Goal: Task Accomplishment & Management: Use online tool/utility

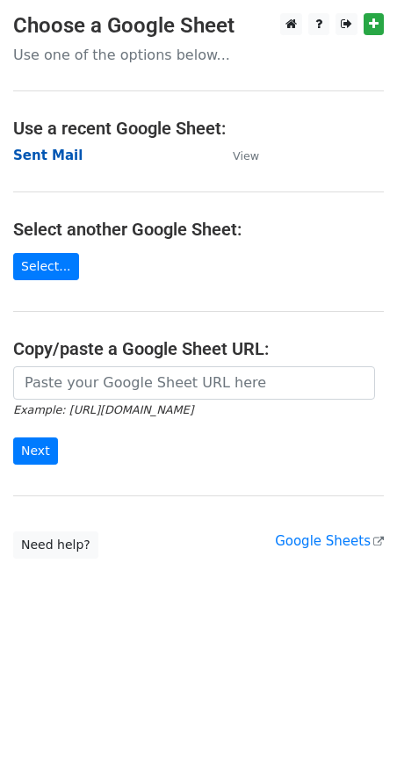
click at [46, 147] on strong "Sent Mail" at bounding box center [47, 155] width 69 height 16
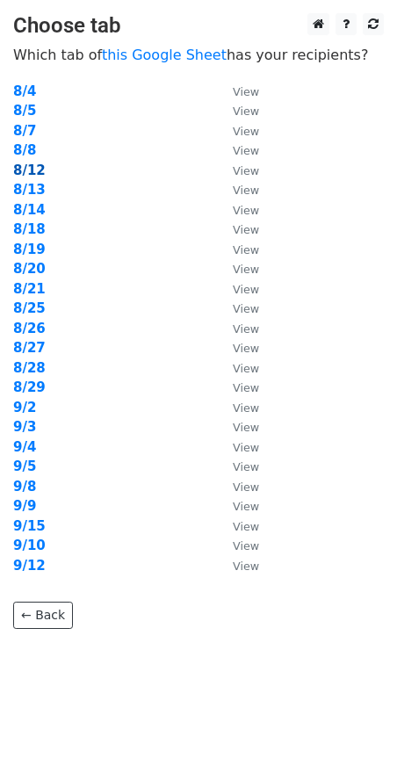
click at [30, 174] on strong "8/12" at bounding box center [29, 170] width 32 height 16
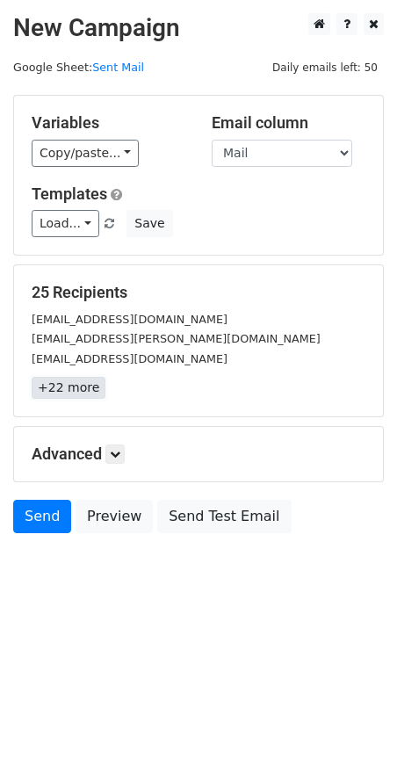
click at [78, 391] on link "+22 more" at bounding box center [69, 388] width 74 height 22
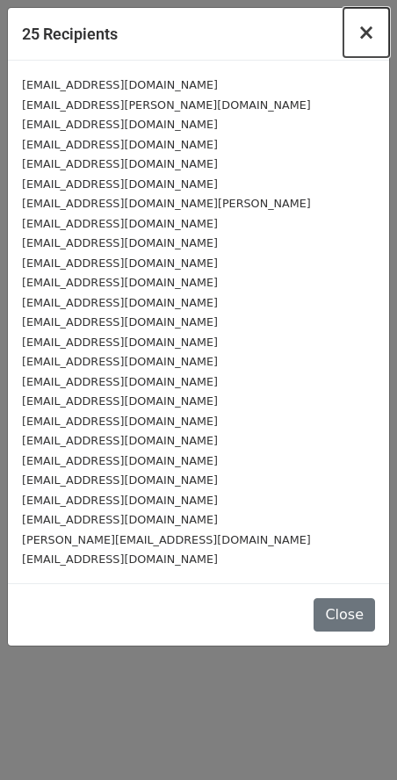
click at [363, 27] on span "×" at bounding box center [366, 32] width 18 height 25
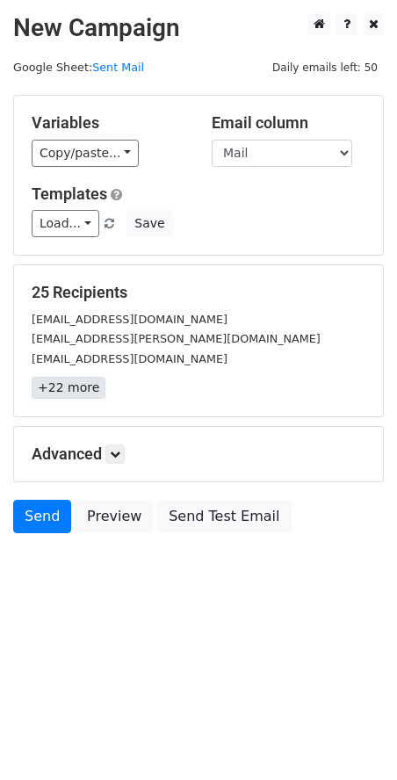
click at [89, 399] on link "+22 more" at bounding box center [69, 388] width 74 height 22
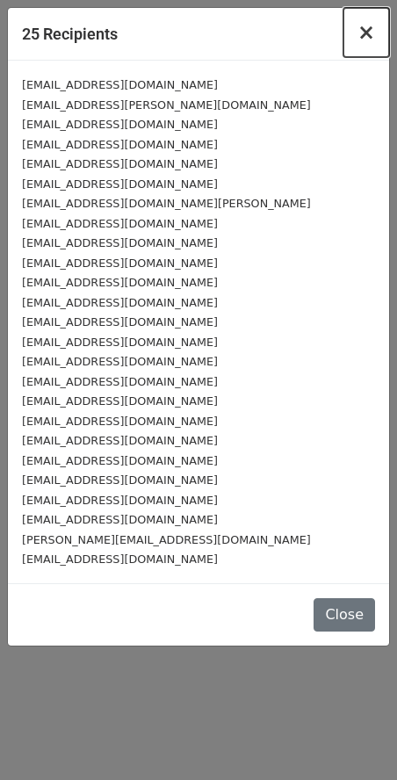
click at [363, 31] on span "×" at bounding box center [366, 32] width 18 height 25
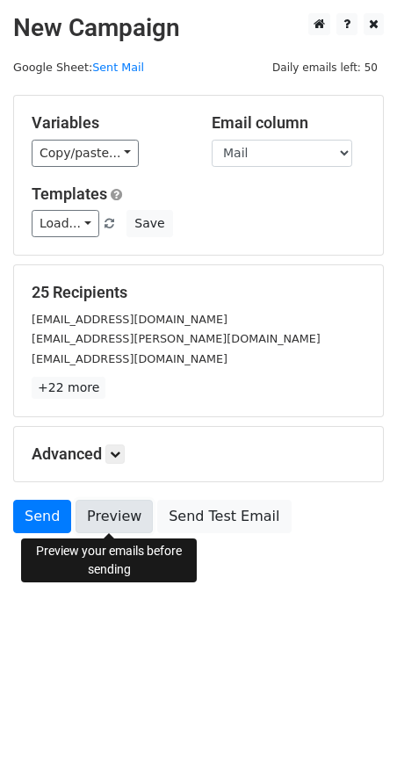
click at [117, 516] on link "Preview" at bounding box center [114, 516] width 77 height 33
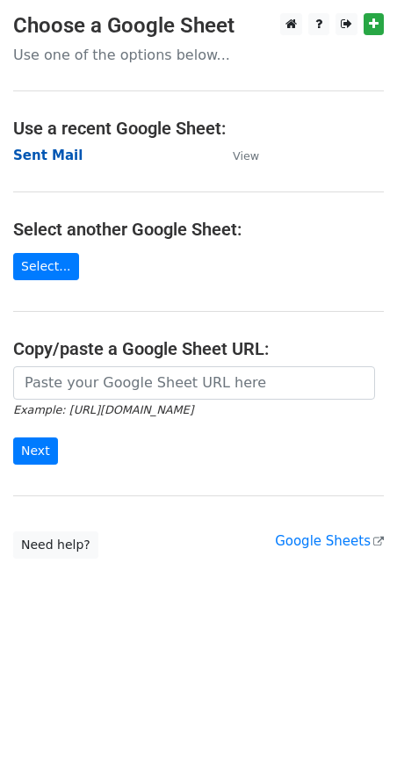
click at [33, 162] on strong "Sent Mail" at bounding box center [47, 155] width 69 height 16
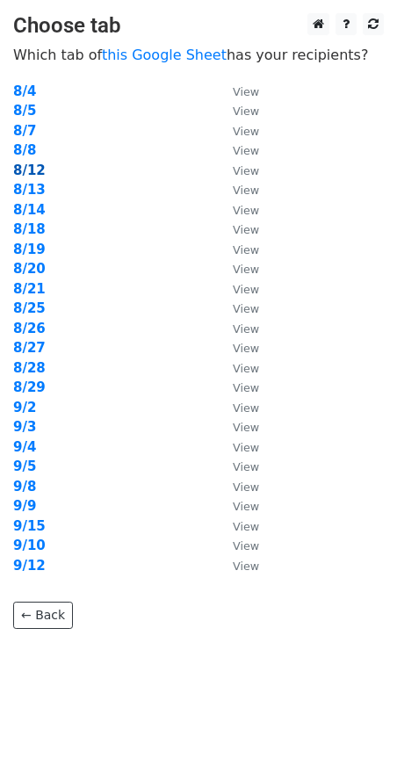
click at [25, 169] on strong "8/12" at bounding box center [29, 170] width 32 height 16
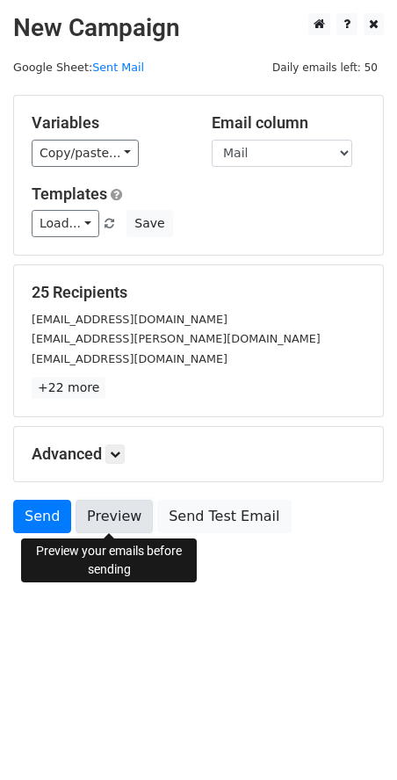
click at [122, 529] on link "Preview" at bounding box center [114, 516] width 77 height 33
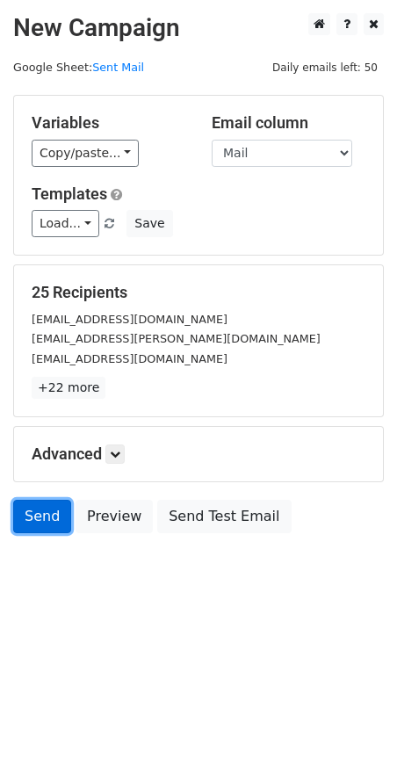
click at [40, 515] on link "Send" at bounding box center [42, 516] width 58 height 33
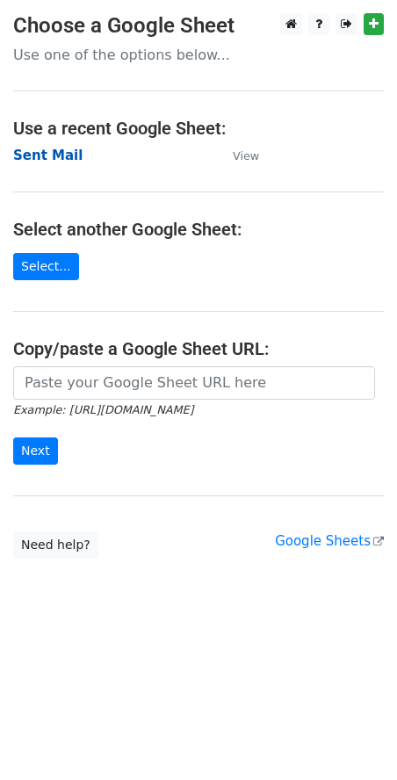
click at [48, 150] on strong "Sent Mail" at bounding box center [47, 155] width 69 height 16
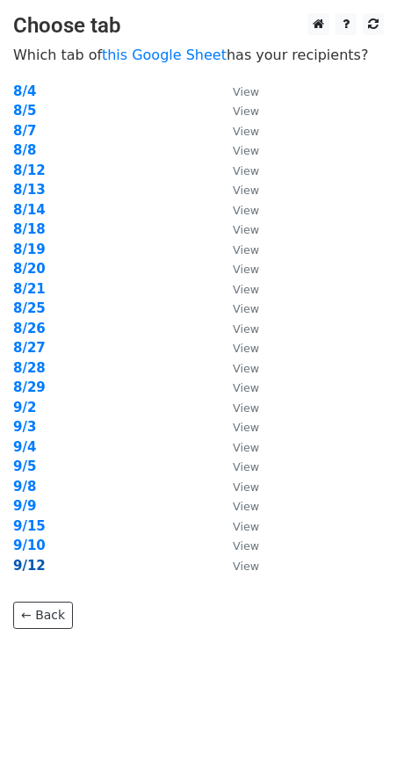
click at [34, 563] on strong "9/12" at bounding box center [29, 565] width 32 height 16
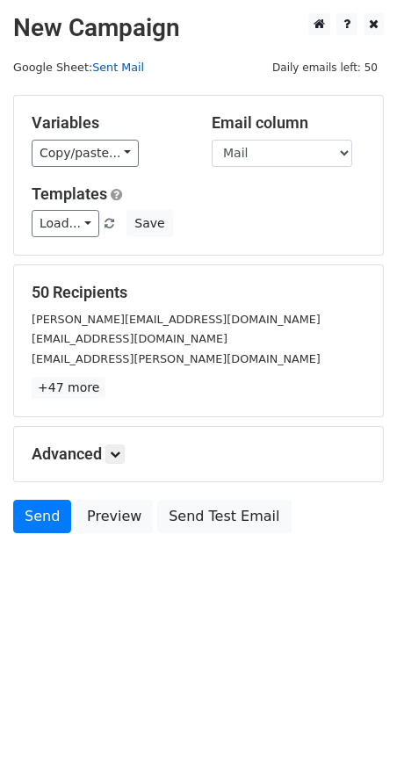
click at [111, 68] on link "Sent Mail" at bounding box center [118, 67] width 52 height 13
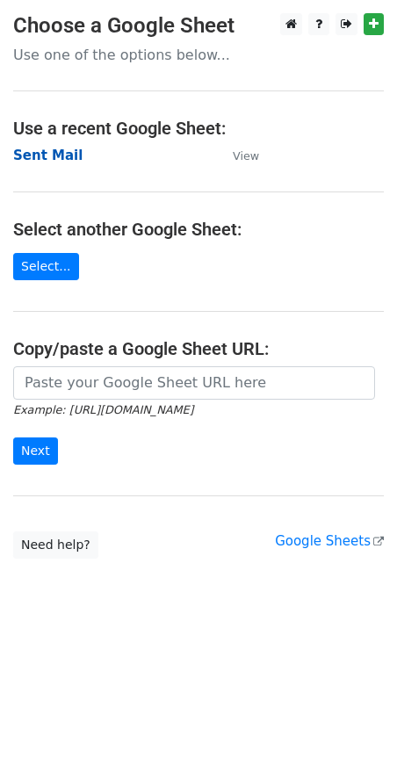
click at [41, 162] on strong "Sent Mail" at bounding box center [47, 155] width 69 height 16
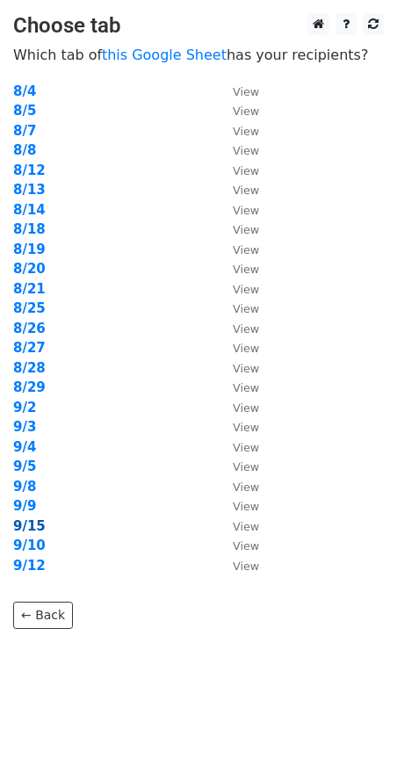
click at [40, 526] on strong "9/15" at bounding box center [29, 526] width 32 height 16
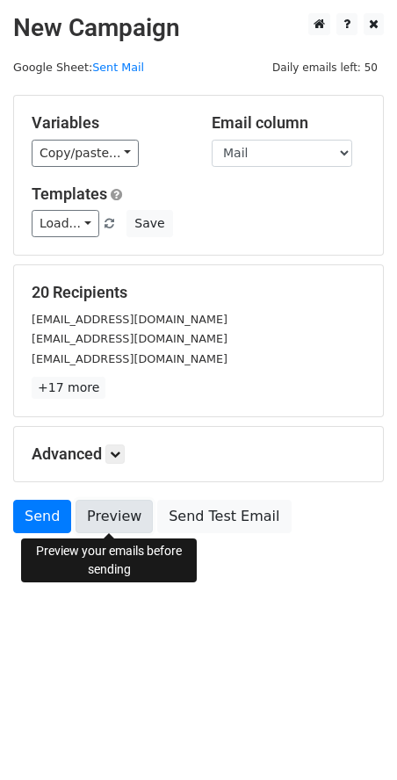
click at [108, 523] on link "Preview" at bounding box center [114, 516] width 77 height 33
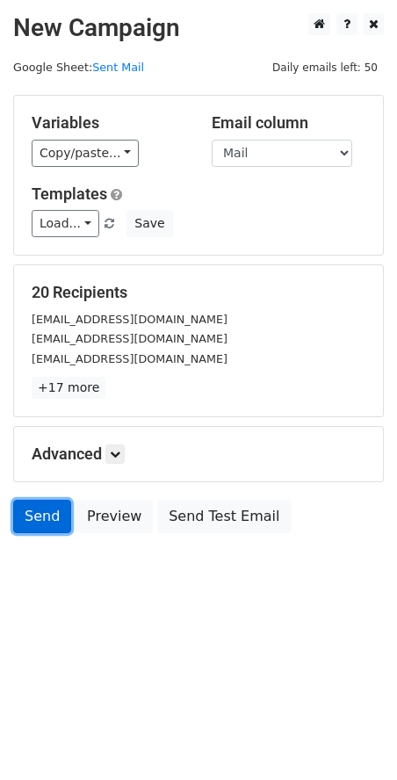
click at [28, 518] on link "Send" at bounding box center [42, 516] width 58 height 33
